Goal: Task Accomplishment & Management: Complete application form

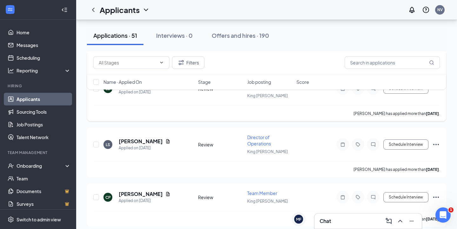
scroll to position [471, 0]
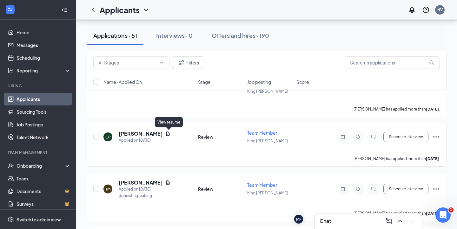
click at [168, 134] on icon "Document" at bounding box center [167, 134] width 3 height 4
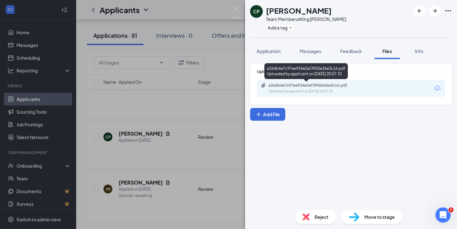
click at [309, 89] on div "Uploaded by applicant on Aug 20, 2025 at 20:07:33" at bounding box center [316, 91] width 95 height 5
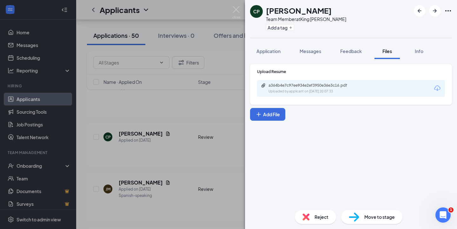
click at [150, 181] on div "CP Collette Patterson Team Member at King George Add a tag Application Messages…" at bounding box center [228, 114] width 457 height 229
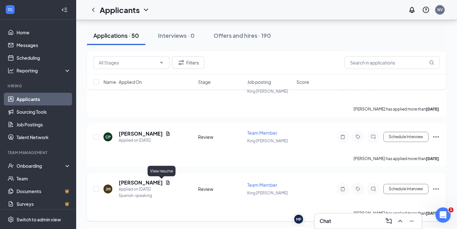
click at [166, 183] on icon "Document" at bounding box center [167, 182] width 3 height 4
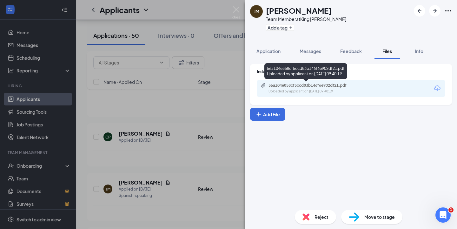
click at [315, 82] on div "56a104e858cf5ccd83b146f6e902df21.pdf Uploaded by applicant on Aug 20, 2025 at 0…" at bounding box center [351, 88] width 188 height 17
click at [314, 86] on div "56a104e858cf5ccd83b146f6e902df21.pdf" at bounding box center [313, 85] width 89 height 5
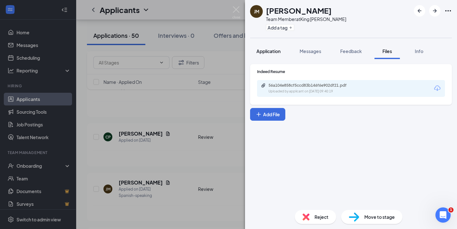
click at [276, 48] on div "Application" at bounding box center [269, 51] width 24 height 6
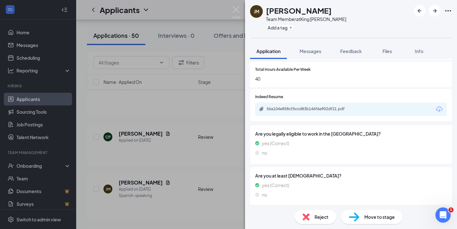
scroll to position [316, 0]
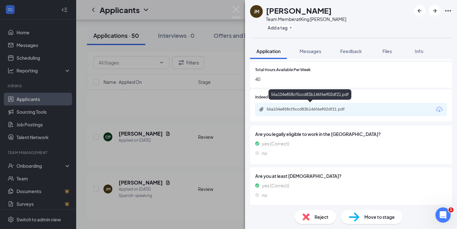
click at [323, 109] on div "56a104e858cf5ccd83b146f6e902df21.pdf" at bounding box center [311, 109] width 89 height 5
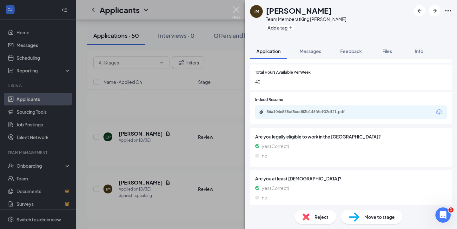
click at [236, 9] on img at bounding box center [237, 12] width 8 height 12
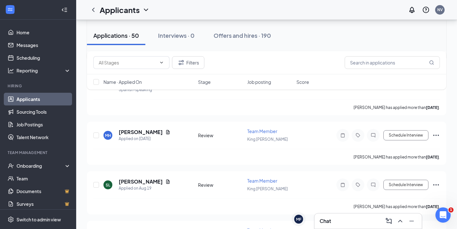
scroll to position [585, 0]
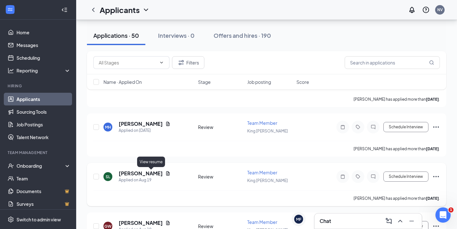
click at [166, 174] on icon "Document" at bounding box center [167, 173] width 3 height 4
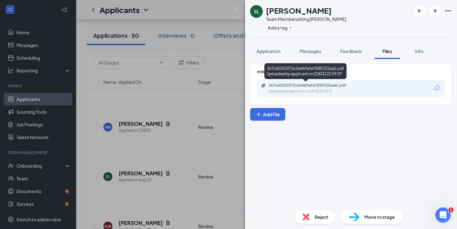
click at [334, 86] on div "367c60352972c2e469afef308f332aab.pdf" at bounding box center [313, 85] width 89 height 5
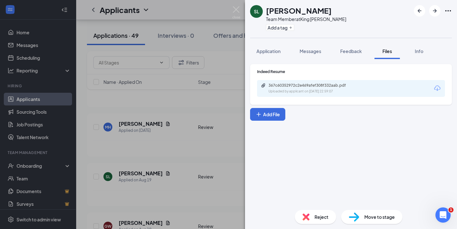
click at [314, 220] on div "Reject" at bounding box center [315, 217] width 41 height 14
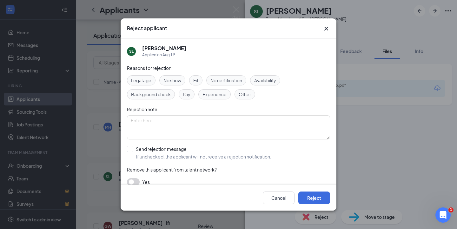
click at [215, 98] on div "Experience" at bounding box center [215, 94] width 32 height 10
click at [241, 97] on span "Other" at bounding box center [245, 94] width 12 height 7
click at [321, 197] on button "Reject" at bounding box center [315, 198] width 32 height 13
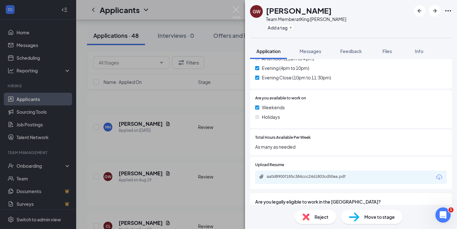
scroll to position [269, 0]
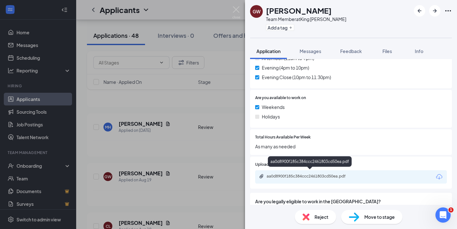
click at [312, 174] on div "aa0d8900f185c384ccc2461803cd50ea.pdf" at bounding box center [311, 176] width 89 height 5
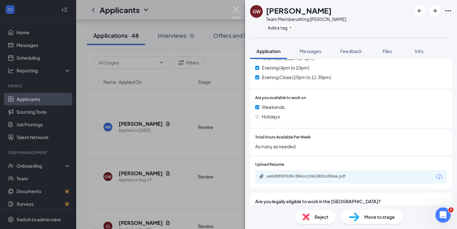
click at [236, 12] on img at bounding box center [237, 12] width 8 height 12
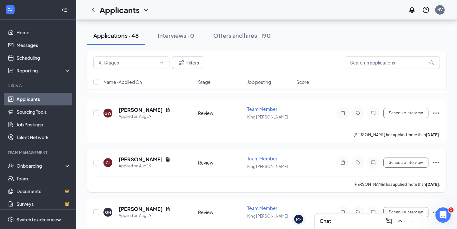
scroll to position [649, 0]
click at [166, 159] on icon "Document" at bounding box center [168, 159] width 5 height 5
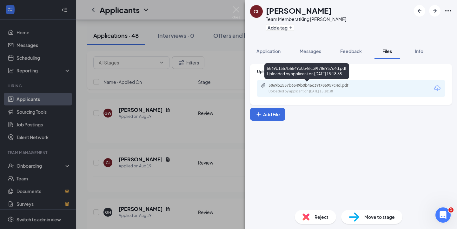
click at [284, 87] on div "5869b1557b6549b0b46c39f786957c4d.pdf" at bounding box center [313, 85] width 89 height 5
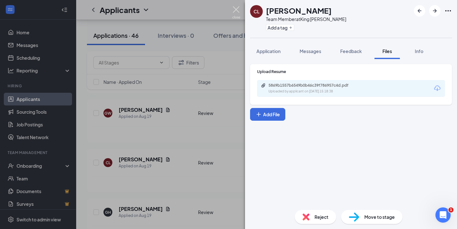
click at [238, 11] on img at bounding box center [237, 12] width 8 height 12
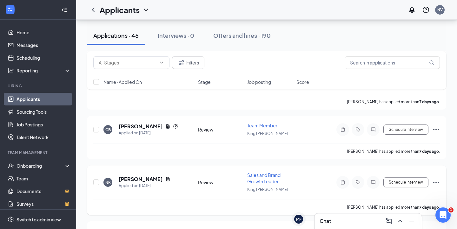
scroll to position [830, 0]
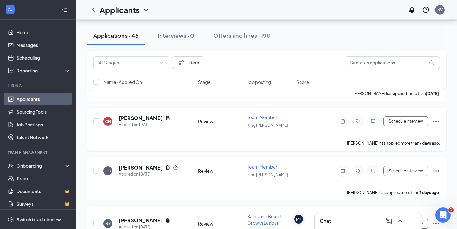
scroll to position [789, 0]
click at [167, 168] on icon "Document" at bounding box center [167, 168] width 3 height 4
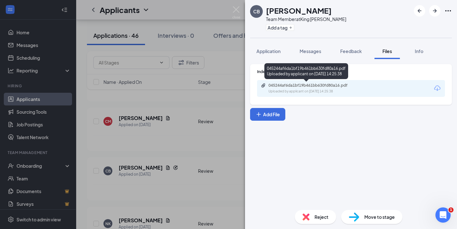
click at [288, 84] on div "045244af6da1bf19b461bb630fd80a16.pdf" at bounding box center [313, 85] width 89 height 5
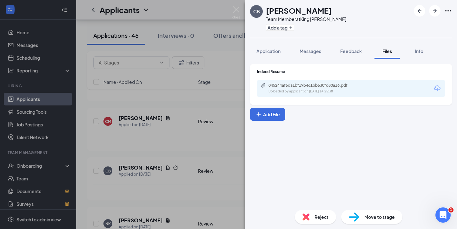
click at [316, 222] on div "Reject" at bounding box center [315, 217] width 41 height 14
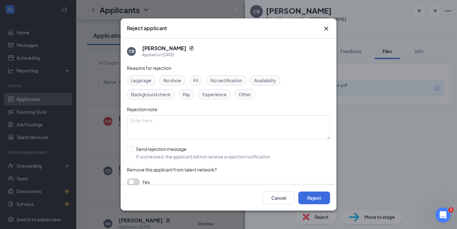
click at [211, 93] on span "Experience" at bounding box center [215, 94] width 24 height 7
click at [248, 93] on span "Other" at bounding box center [245, 94] width 12 height 7
click at [198, 80] on span "Fit" at bounding box center [195, 80] width 5 height 7
click at [315, 193] on button "Reject" at bounding box center [315, 198] width 32 height 13
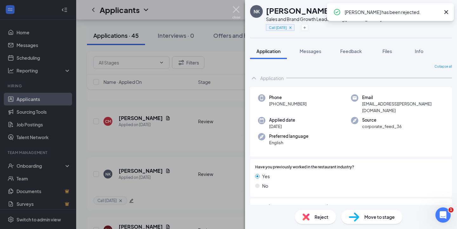
click at [238, 10] on img at bounding box center [237, 12] width 8 height 12
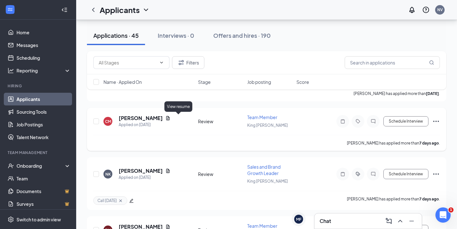
click at [170, 117] on icon "Document" at bounding box center [167, 118] width 3 height 4
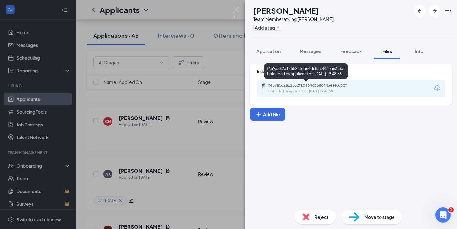
click at [289, 87] on div "f459a562a12552f1da64dc5ac443eae3.pdf" at bounding box center [313, 85] width 89 height 5
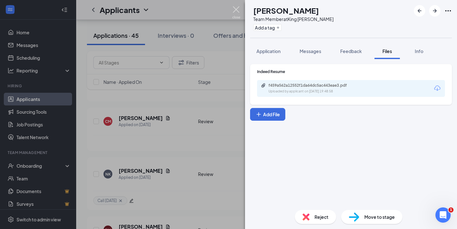
click at [239, 8] on img at bounding box center [237, 12] width 8 height 12
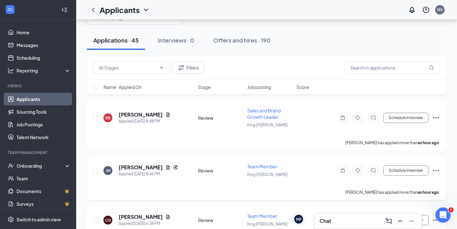
scroll to position [22, 0]
click at [166, 168] on icon "Document" at bounding box center [167, 167] width 3 height 4
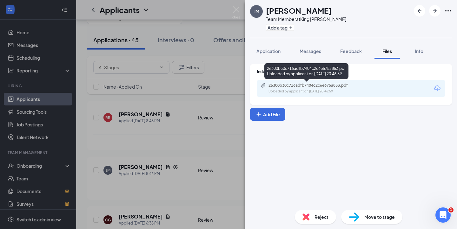
click at [283, 86] on div "26300b30c716adfb7404c2c6e675a853.pdf" at bounding box center [313, 85] width 89 height 5
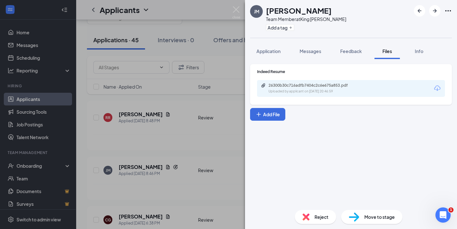
click at [311, 220] on div "Reject" at bounding box center [315, 217] width 41 height 14
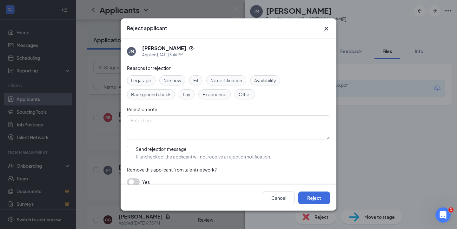
click at [195, 82] on span "Fit" at bounding box center [195, 80] width 5 height 7
click at [213, 96] on span "Experience" at bounding box center [215, 94] width 24 height 7
click at [241, 96] on span "Other" at bounding box center [245, 94] width 12 height 7
click at [314, 198] on button "Reject" at bounding box center [315, 198] width 32 height 13
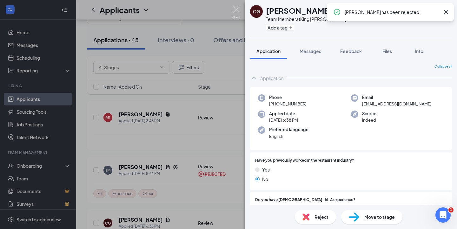
click at [237, 10] on img at bounding box center [237, 12] width 8 height 12
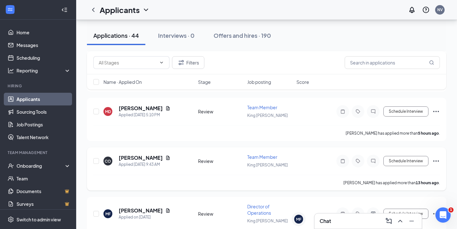
scroll to position [131, 0]
click at [166, 157] on icon "Document" at bounding box center [167, 158] width 3 height 4
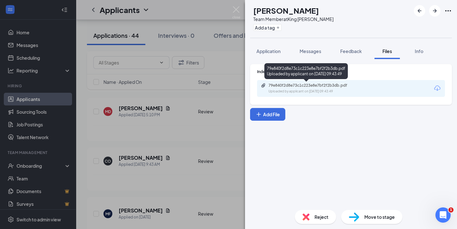
click at [316, 87] on div "79e840f2d8e73c1c223e8e7bf2f2b3db.pdf" at bounding box center [313, 85] width 89 height 5
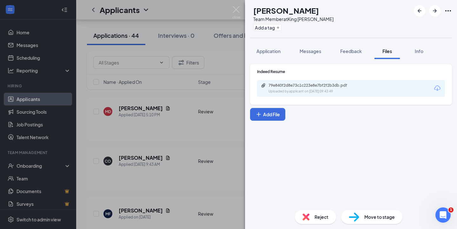
click at [325, 219] on span "Reject" at bounding box center [322, 216] width 14 height 7
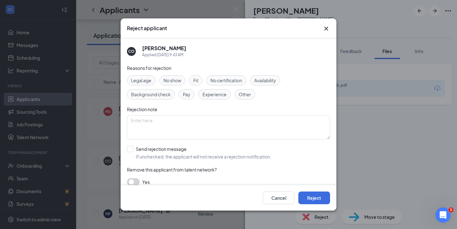
click at [194, 81] on span "Fit" at bounding box center [195, 80] width 5 height 7
click at [213, 92] on span "Experience" at bounding box center [215, 94] width 24 height 7
click at [250, 99] on div "Other" at bounding box center [245, 94] width 21 height 10
click at [315, 195] on button "Reject" at bounding box center [315, 198] width 32 height 13
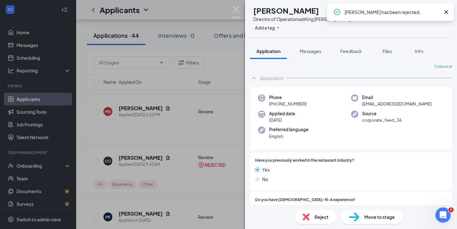
click at [235, 11] on img at bounding box center [237, 12] width 8 height 12
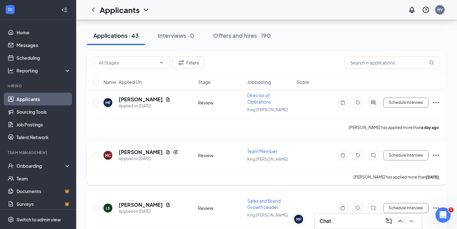
scroll to position [194, 0]
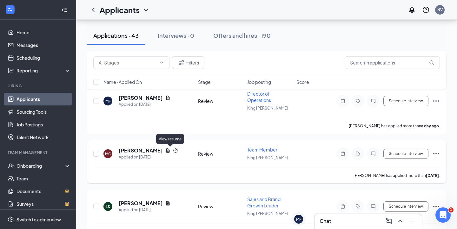
click at [171, 152] on icon "Document" at bounding box center [168, 150] width 5 height 5
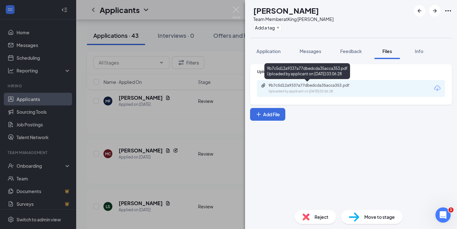
click at [308, 85] on div "9b7c5d12a9337a77dbedcda35acca353.pdf" at bounding box center [313, 85] width 89 height 5
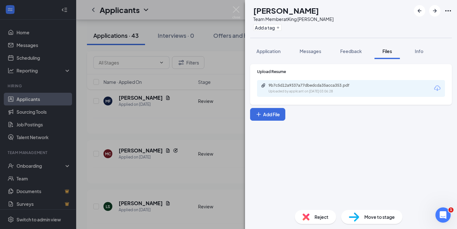
click at [229, 8] on div "MC Matthew Cusmano Team Member at King George Add a tag Application Messages Fe…" at bounding box center [228, 114] width 457 height 229
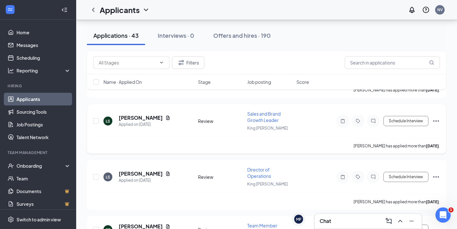
scroll to position [279, 0]
click at [166, 116] on icon "Document" at bounding box center [167, 118] width 3 height 4
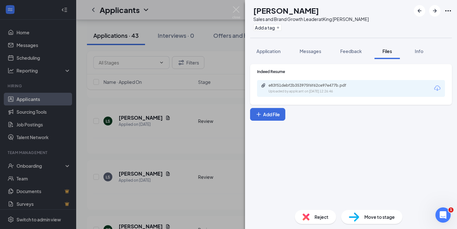
click at [320, 214] on span "Reject" at bounding box center [322, 216] width 14 height 7
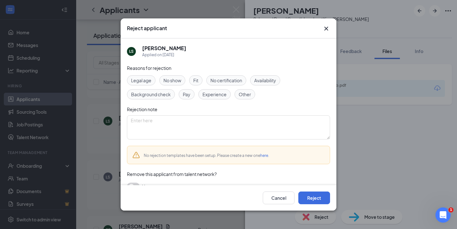
click at [197, 80] on span "Fit" at bounding box center [195, 80] width 5 height 7
click at [210, 92] on span "Experience" at bounding box center [215, 94] width 24 height 7
click at [245, 93] on span "Other" at bounding box center [245, 94] width 12 height 7
click at [321, 196] on button "Reject" at bounding box center [315, 198] width 32 height 13
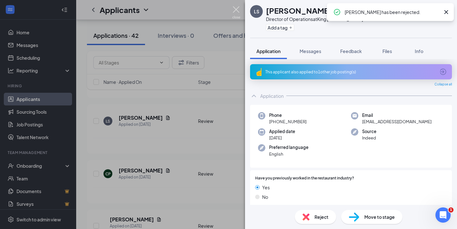
click at [238, 10] on img at bounding box center [237, 12] width 8 height 12
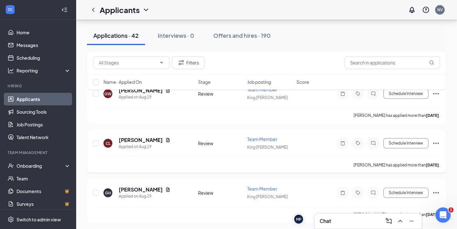
scroll to position [515, 0]
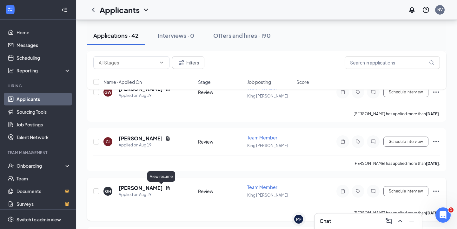
click at [166, 188] on icon "Document" at bounding box center [167, 188] width 3 height 4
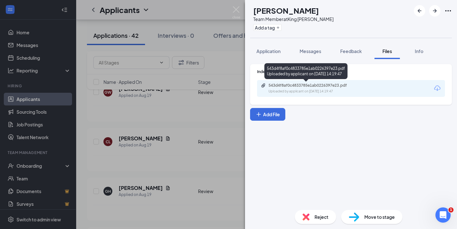
click at [291, 86] on div "543d4f8af0c4833785e1ab0226397e23.pdf" at bounding box center [313, 85] width 89 height 5
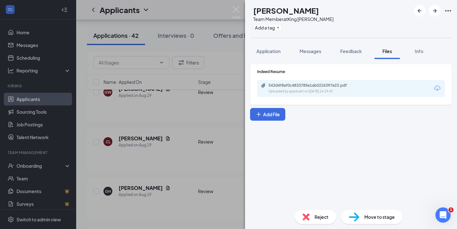
click at [308, 220] on img at bounding box center [306, 216] width 7 height 7
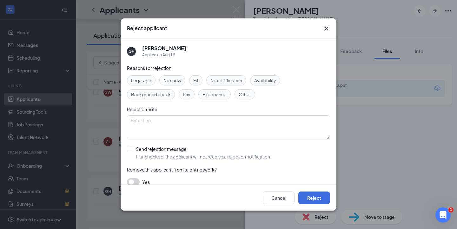
click at [202, 81] on div "Fit" at bounding box center [195, 80] width 13 height 10
click at [213, 94] on span "Experience" at bounding box center [215, 94] width 24 height 7
click at [241, 94] on span "Other" at bounding box center [245, 94] width 12 height 7
click at [317, 198] on button "Reject" at bounding box center [315, 198] width 32 height 13
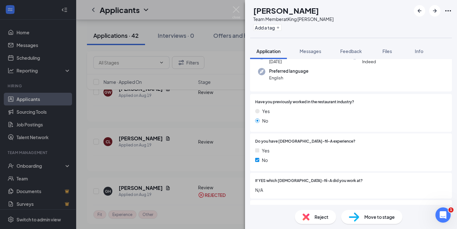
scroll to position [59, 0]
click at [235, 10] on img at bounding box center [237, 12] width 8 height 12
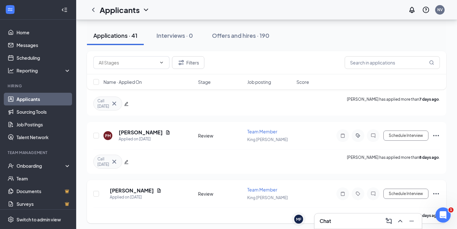
scroll to position [686, 0]
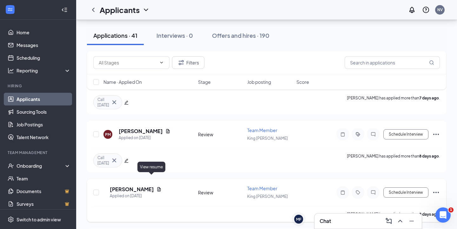
click at [158, 187] on icon "Document" at bounding box center [159, 189] width 3 height 4
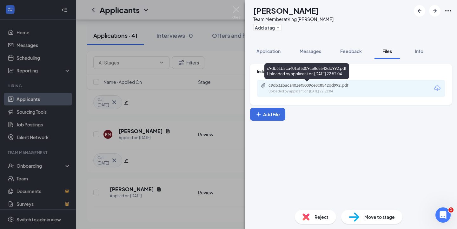
click at [308, 84] on div "c9db31baca401ef5009ce8c8542dd992.pdf" at bounding box center [313, 85] width 89 height 5
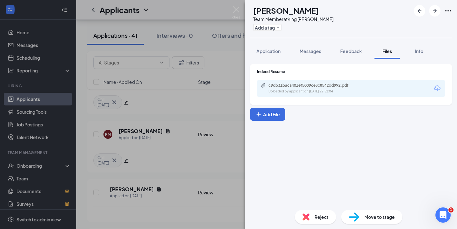
click at [321, 217] on span "Reject" at bounding box center [322, 216] width 14 height 7
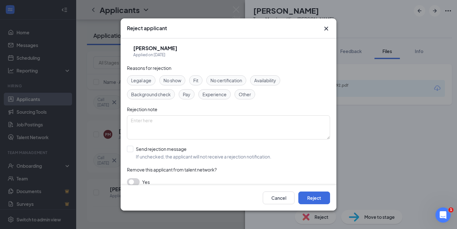
click at [199, 84] on div "Fit" at bounding box center [195, 80] width 13 height 10
click at [206, 91] on span "Experience" at bounding box center [215, 94] width 24 height 7
click at [249, 94] on span "Other" at bounding box center [245, 94] width 12 height 7
click at [323, 204] on button "Reject" at bounding box center [315, 198] width 32 height 13
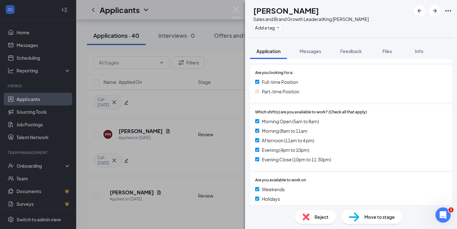
scroll to position [228, 0]
click at [350, 53] on span "Feedback" at bounding box center [352, 51] width 22 height 6
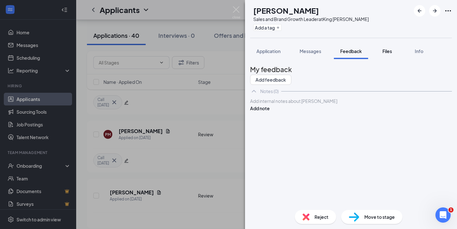
click at [389, 51] on span "Files" at bounding box center [388, 51] width 10 height 6
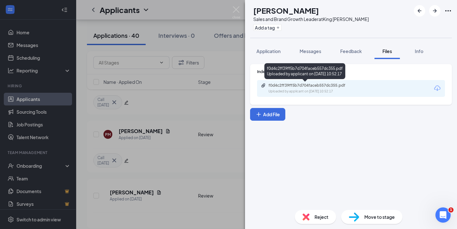
click at [295, 88] on div "f0d4c2ff39ff5b7d704faceb557dc355.pdf" at bounding box center [313, 85] width 89 height 5
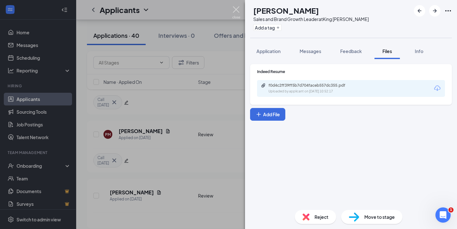
click at [233, 9] on img at bounding box center [237, 12] width 8 height 12
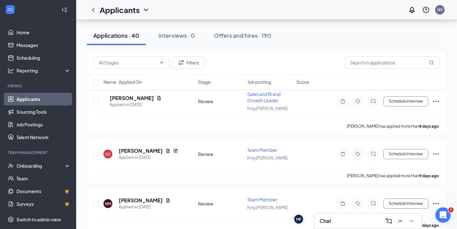
scroll to position [781, 0]
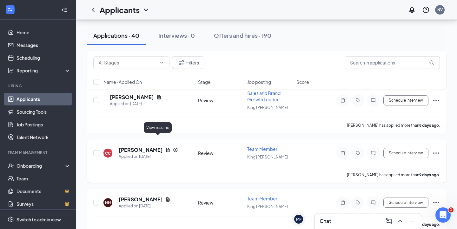
click at [166, 147] on icon "Document" at bounding box center [168, 149] width 5 height 5
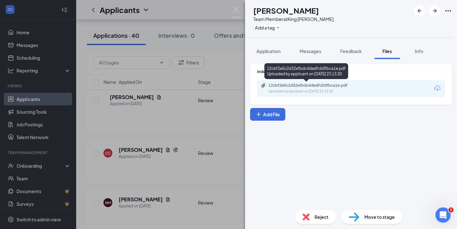
click at [336, 84] on div "12cbf2e5c2d32efbdc4dedfcb0fbca1e.pdf" at bounding box center [313, 85] width 89 height 5
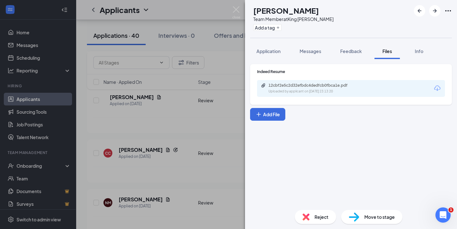
click at [307, 214] on img at bounding box center [306, 216] width 7 height 7
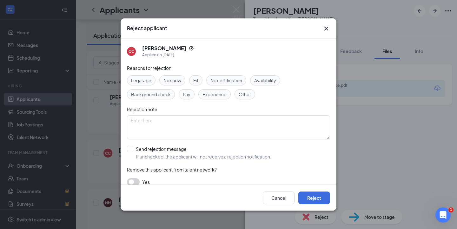
click at [196, 79] on span "Fit" at bounding box center [195, 80] width 5 height 7
click at [212, 96] on span "Experience" at bounding box center [215, 94] width 24 height 7
click at [321, 196] on button "Reject" at bounding box center [315, 198] width 32 height 13
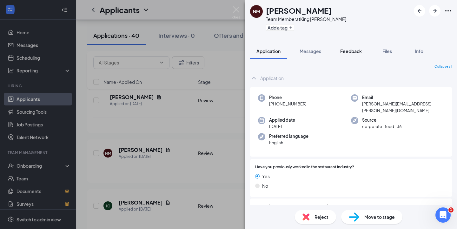
click at [349, 51] on span "Feedback" at bounding box center [352, 51] width 22 height 6
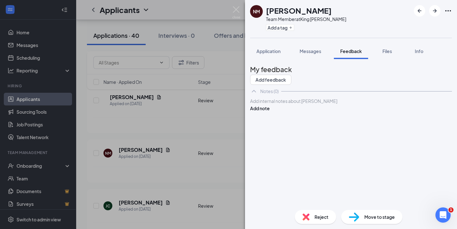
click at [254, 95] on icon "ChevronUp" at bounding box center [254, 91] width 8 height 8
click at [254, 95] on icon "ChevronDown" at bounding box center [254, 91] width 8 height 8
click at [381, 52] on button "Files" at bounding box center [387, 51] width 25 height 16
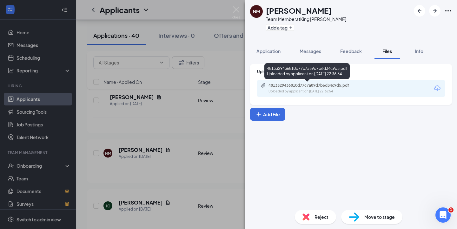
click at [330, 86] on div "4813329436810d77c7a89d7b6d34c9d5.pdf" at bounding box center [313, 85] width 89 height 5
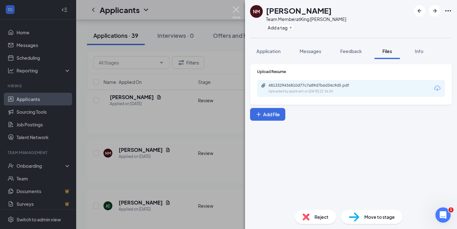
click at [234, 10] on img at bounding box center [237, 12] width 8 height 12
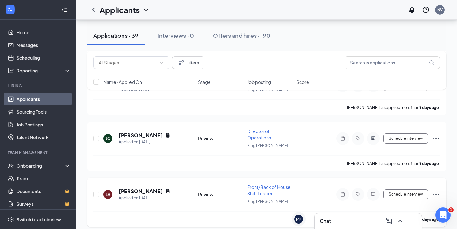
scroll to position [848, 0]
click at [166, 189] on icon "Document" at bounding box center [167, 191] width 3 height 4
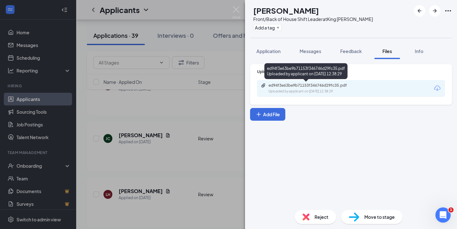
click at [303, 84] on div "ed94f3e63be9b71153f346746d29fc35.pdf" at bounding box center [313, 85] width 89 height 5
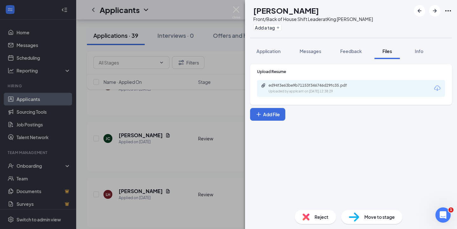
click at [313, 211] on div "Reject" at bounding box center [315, 217] width 41 height 14
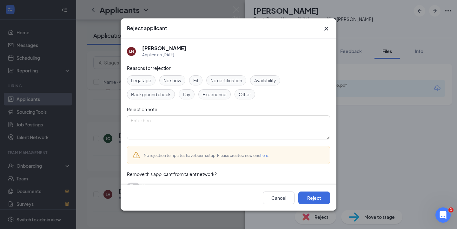
click at [200, 84] on div "Fit" at bounding box center [195, 80] width 13 height 10
click at [214, 96] on span "Experience" at bounding box center [215, 94] width 24 height 7
click at [235, 95] on div "Other" at bounding box center [245, 94] width 21 height 10
click at [315, 195] on button "Reject" at bounding box center [315, 198] width 32 height 13
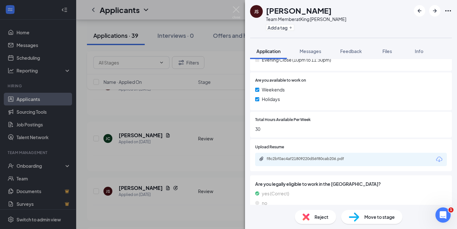
scroll to position [305, 0]
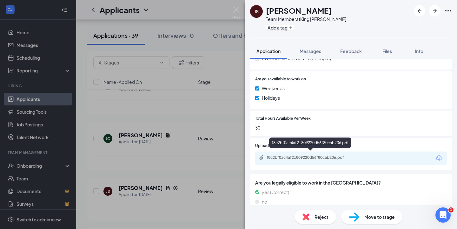
click at [306, 156] on div "f8c2bf0ac4af21809220d56f80cab206.pdf" at bounding box center [311, 157] width 89 height 5
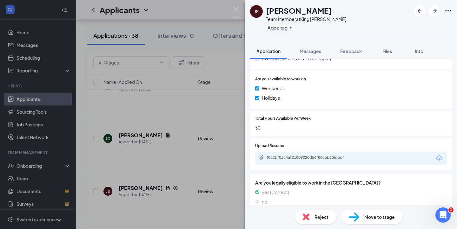
click at [326, 216] on span "Reject" at bounding box center [322, 216] width 14 height 7
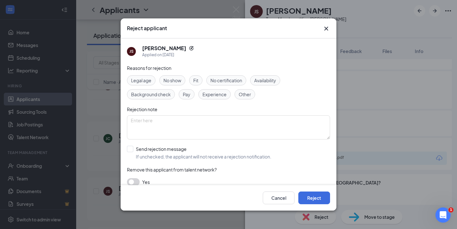
click at [197, 80] on span "Fit" at bounding box center [195, 80] width 5 height 7
click at [210, 95] on span "Experience" at bounding box center [215, 94] width 24 height 7
click at [316, 198] on button "Reject" at bounding box center [315, 198] width 32 height 13
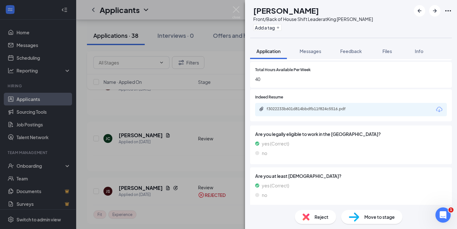
scroll to position [350, 0]
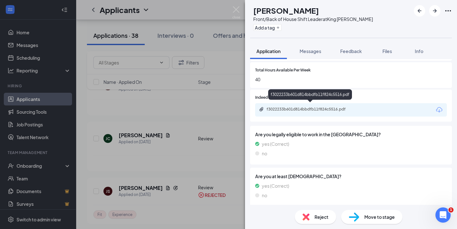
click at [331, 107] on div "f3022233b601d814bbdfb11f824c5516.pdf" at bounding box center [311, 109] width 89 height 5
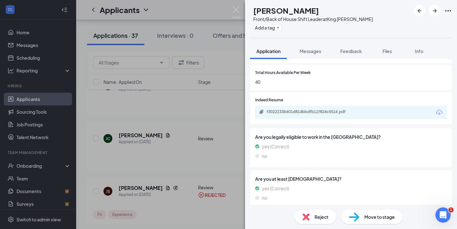
click at [315, 217] on span "Reject" at bounding box center [322, 216] width 14 height 7
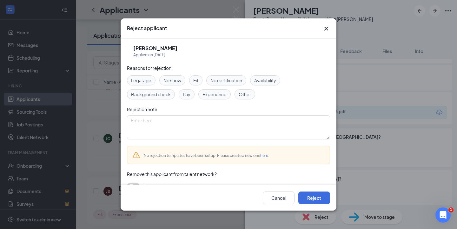
click at [199, 77] on span "Fit" at bounding box center [195, 80] width 5 height 7
click at [212, 94] on span "Experience" at bounding box center [215, 94] width 24 height 7
click at [321, 197] on button "Reject" at bounding box center [315, 198] width 32 height 13
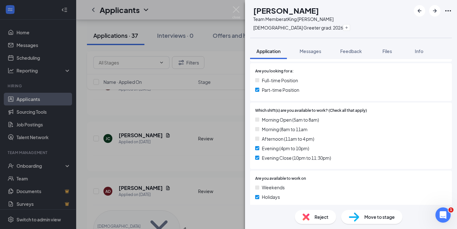
scroll to position [169, 0]
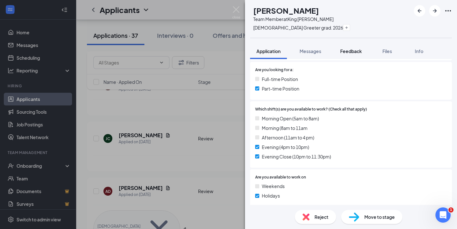
click at [355, 53] on span "Feedback" at bounding box center [352, 51] width 22 height 6
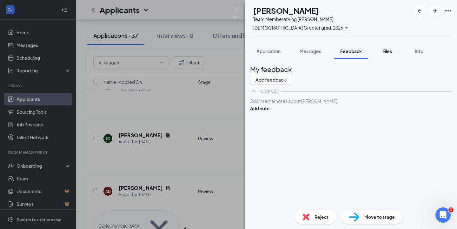
click at [389, 52] on span "Files" at bounding box center [388, 51] width 10 height 6
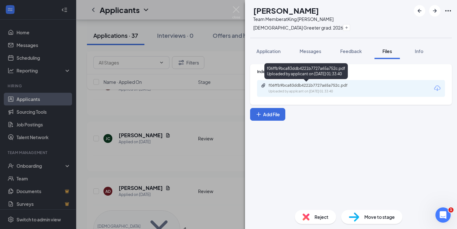
click at [317, 84] on div "f06ffb9bca83ddb4221b7727a65a752c.pdf" at bounding box center [313, 85] width 89 height 5
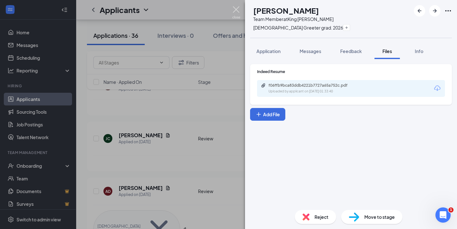
click at [237, 8] on img at bounding box center [237, 12] width 8 height 12
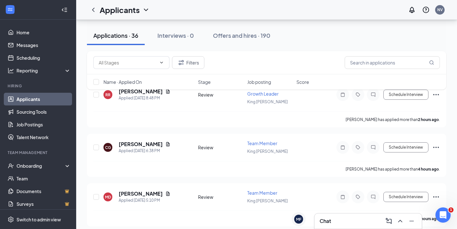
scroll to position [46, 0]
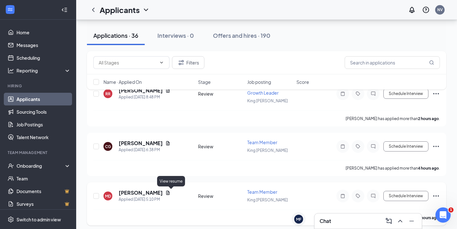
click at [170, 190] on icon "Document" at bounding box center [168, 192] width 5 height 5
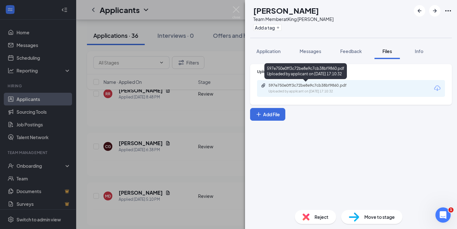
click at [334, 88] on div "597e750e0ff3c72be8e9c7cb38bf9860.pdf" at bounding box center [313, 85] width 89 height 5
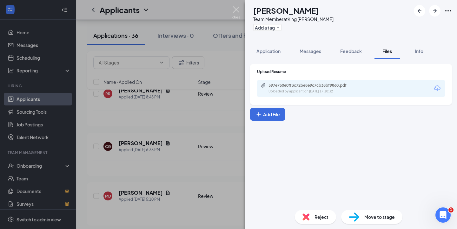
click at [237, 10] on img at bounding box center [237, 12] width 8 height 12
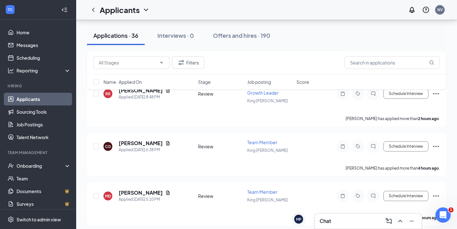
click at [351, 220] on div "Chat" at bounding box center [368, 221] width 97 height 10
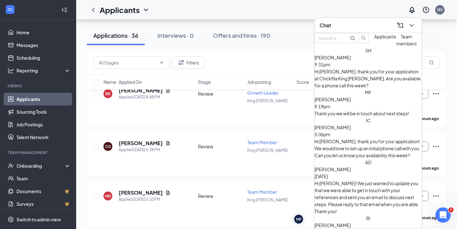
click at [396, 46] on span "Team members" at bounding box center [406, 40] width 21 height 13
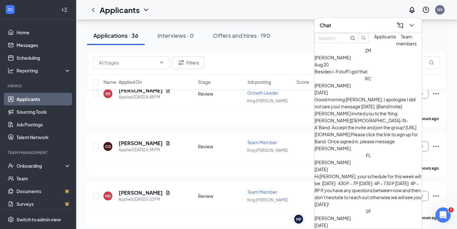
click at [375, 39] on span "Applicants" at bounding box center [386, 37] width 22 height 6
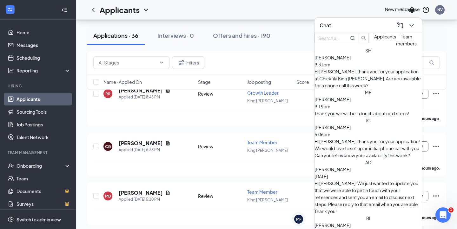
click at [414, 23] on icon "ChevronDown" at bounding box center [412, 26] width 8 height 8
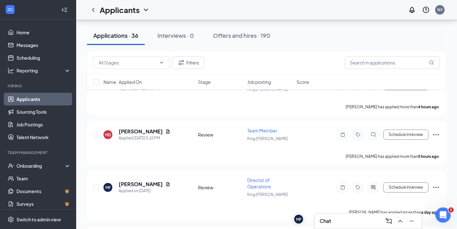
scroll to position [107, 0]
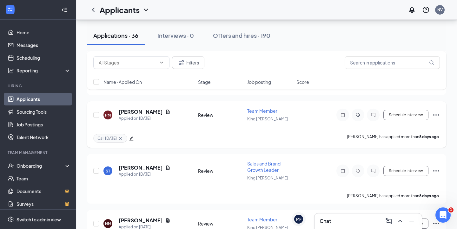
scroll to position [703, 0]
click at [166, 111] on icon "Document" at bounding box center [168, 111] width 5 height 5
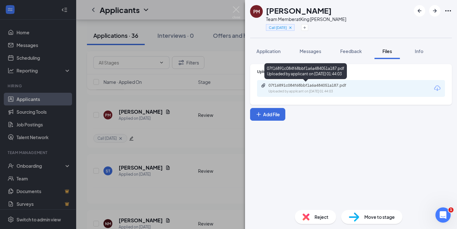
click at [303, 83] on div "07f16891c084f68bbf1a6a484051a187.pdf" at bounding box center [313, 85] width 89 height 5
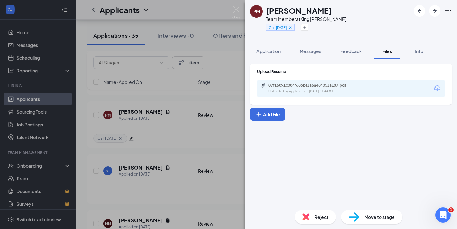
click at [236, 5] on div "PM [PERSON_NAME] Team Member at King [PERSON_NAME] Call [DATE] Application Mess…" at bounding box center [228, 114] width 457 height 229
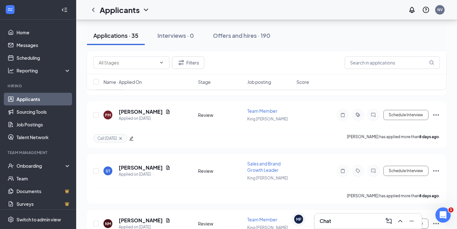
click at [236, 10] on div "Applicants NV" at bounding box center [266, 10] width 381 height 20
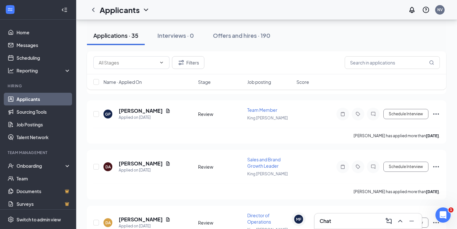
scroll to position [1022, 0]
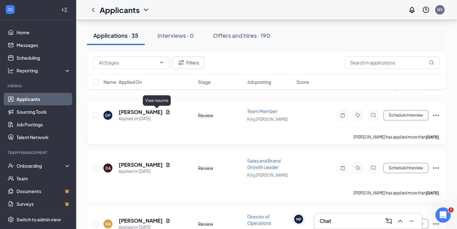
click at [166, 112] on icon "Document" at bounding box center [167, 112] width 3 height 4
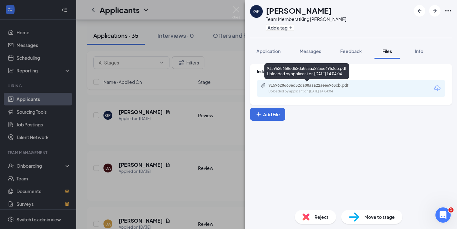
click at [298, 87] on div "9159628668ed52da88aaa22aee6963cb.pdf" at bounding box center [313, 85] width 89 height 5
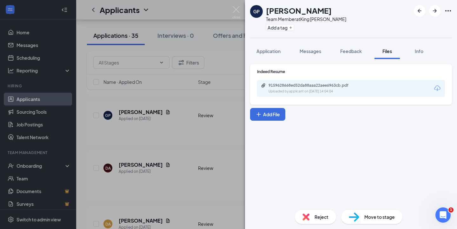
click at [318, 216] on span "Reject" at bounding box center [322, 216] width 14 height 7
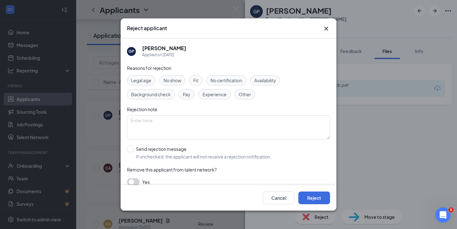
click at [201, 80] on div "Fit" at bounding box center [195, 80] width 13 height 10
click at [210, 96] on span "Experience" at bounding box center [215, 94] width 24 height 7
click at [239, 94] on div "Other" at bounding box center [245, 94] width 21 height 10
click at [199, 81] on span "Fit" at bounding box center [195, 80] width 5 height 7
click at [210, 92] on span "Experience" at bounding box center [215, 94] width 24 height 7
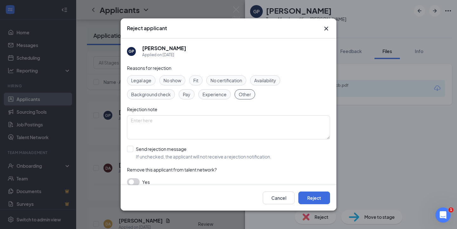
click at [199, 82] on span "Fit" at bounding box center [195, 80] width 5 height 7
click at [317, 199] on button "Reject" at bounding box center [315, 198] width 32 height 13
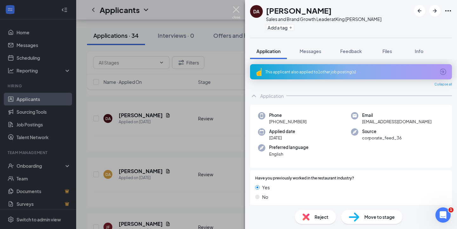
click at [234, 15] on img at bounding box center [237, 12] width 8 height 12
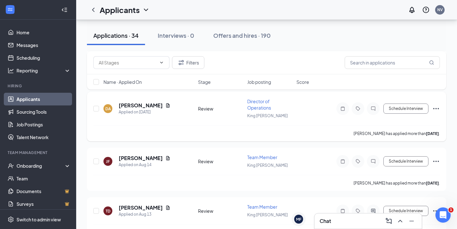
scroll to position [1087, 0]
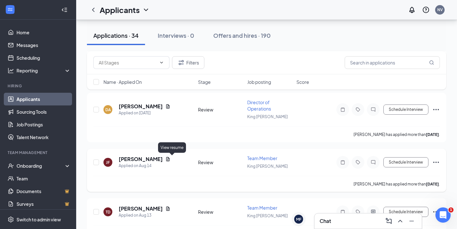
click at [170, 159] on icon "Document" at bounding box center [167, 159] width 3 height 4
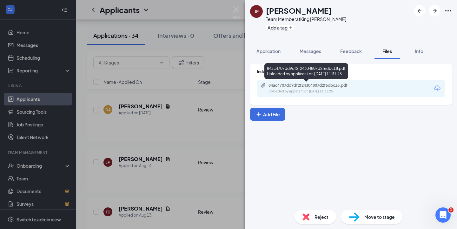
click at [290, 87] on div "84ac4707dd9df2f24304807d2f6dbc18.pdf" at bounding box center [313, 85] width 89 height 5
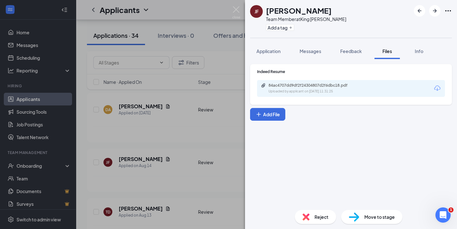
click at [313, 220] on div "Reject" at bounding box center [315, 217] width 41 height 14
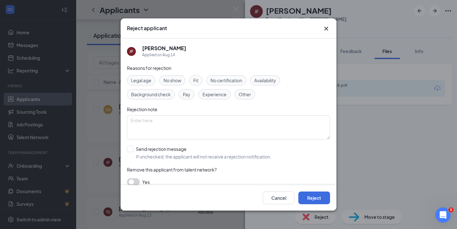
click at [200, 81] on div "Fit" at bounding box center [195, 80] width 13 height 10
click at [208, 88] on div "Legal age No show Fit No certification Availability Background check Pay Experi…" at bounding box center [228, 87] width 203 height 24
click at [209, 95] on span "Experience" at bounding box center [215, 94] width 24 height 7
click at [322, 197] on button "Reject" at bounding box center [315, 198] width 32 height 13
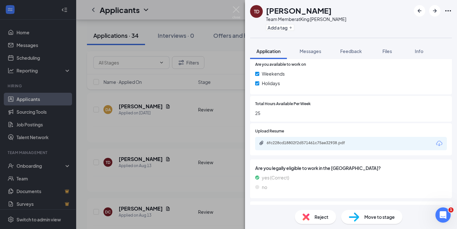
scroll to position [302, 0]
click at [339, 137] on div "6fc228cd18802f2d571461c75ae32938.pdf" at bounding box center [351, 143] width 192 height 13
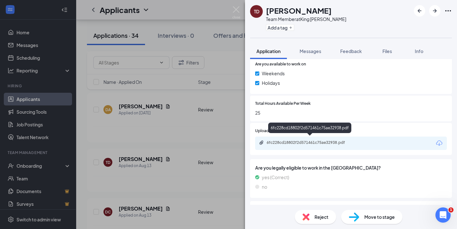
click at [339, 142] on div "6fc228cd18802f2d571461c75ae32938.pdf" at bounding box center [311, 142] width 89 height 5
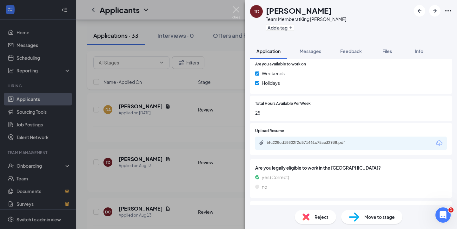
click at [239, 12] on img at bounding box center [237, 12] width 8 height 12
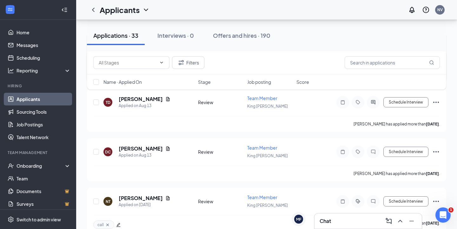
scroll to position [1153, 0]
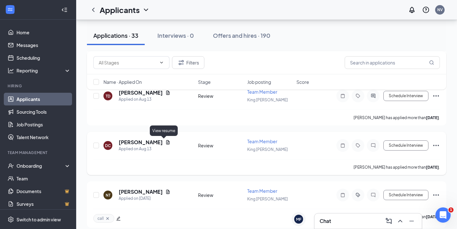
click at [166, 144] on icon "Document" at bounding box center [168, 142] width 5 height 5
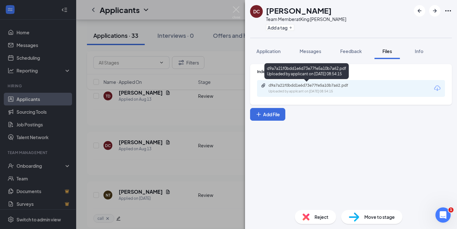
click at [317, 91] on div "Uploaded by applicant on Aug 13, 2025 at 08:54:15" at bounding box center [316, 91] width 95 height 5
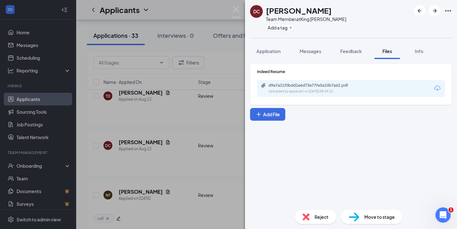
click at [316, 219] on span "Reject" at bounding box center [322, 216] width 14 height 7
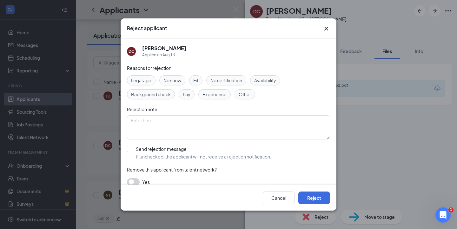
click at [199, 78] on span "Fit" at bounding box center [195, 80] width 5 height 7
click at [212, 97] on span "Experience" at bounding box center [215, 94] width 24 height 7
click at [239, 96] on span "Other" at bounding box center [245, 94] width 12 height 7
click at [318, 201] on button "Reject" at bounding box center [315, 198] width 32 height 13
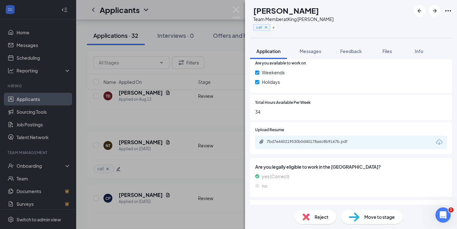
scroll to position [303, 0]
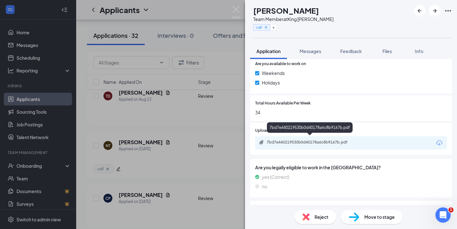
click at [301, 140] on div "7bd7e440219530b0d40178a6c8b9167b.pdf" at bounding box center [311, 142] width 89 height 5
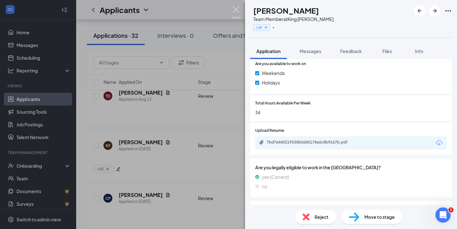
click at [236, 7] on img at bounding box center [237, 12] width 8 height 12
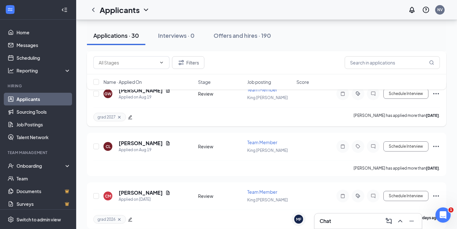
scroll to position [486, 0]
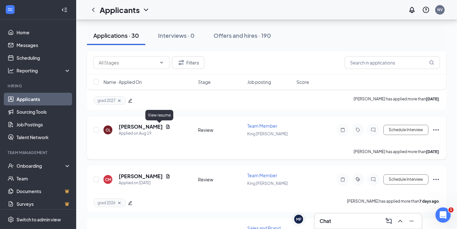
click at [166, 127] on icon "Document" at bounding box center [168, 126] width 5 height 5
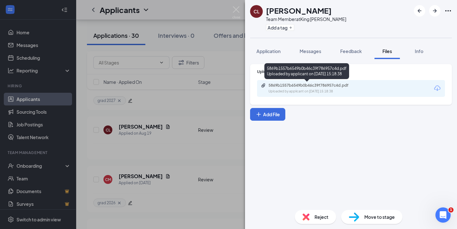
click at [336, 86] on div "5869b1557b6549b0b46c39f786957c4d.pdf" at bounding box center [313, 85] width 89 height 5
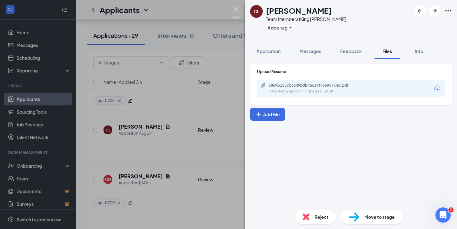
click at [236, 8] on img at bounding box center [237, 12] width 8 height 12
